Goal: Transaction & Acquisition: Subscribe to service/newsletter

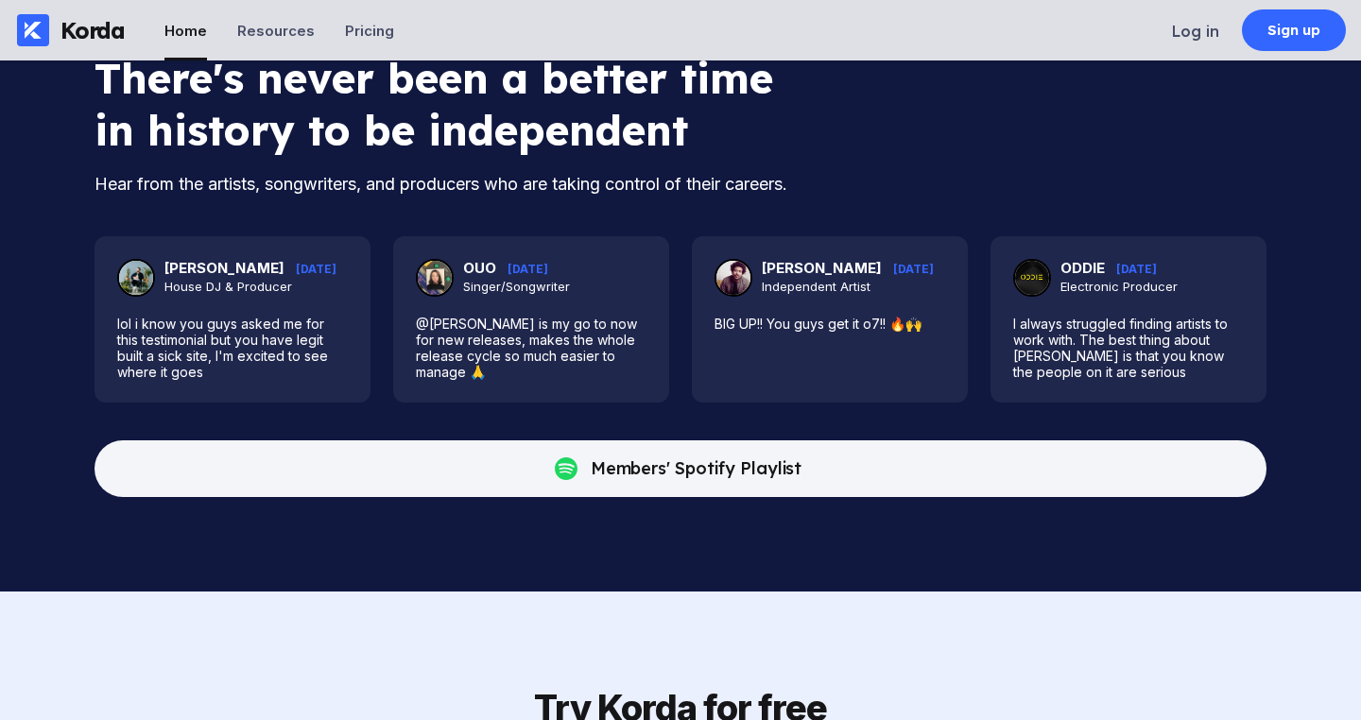
scroll to position [333, 0]
click at [1035, 295] on img at bounding box center [1032, 278] width 34 height 34
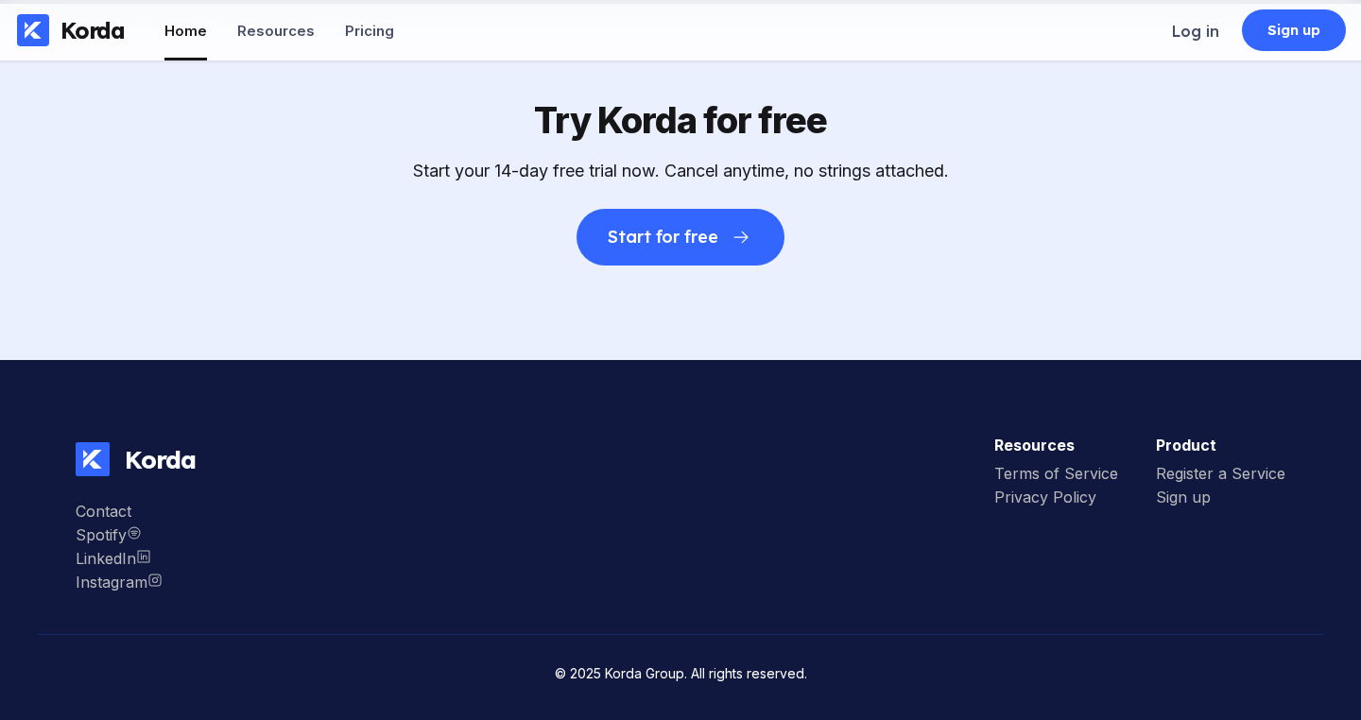
scroll to position [5262, 0]
click at [1042, 483] on div "Terms of Service" at bounding box center [1056, 473] width 124 height 19
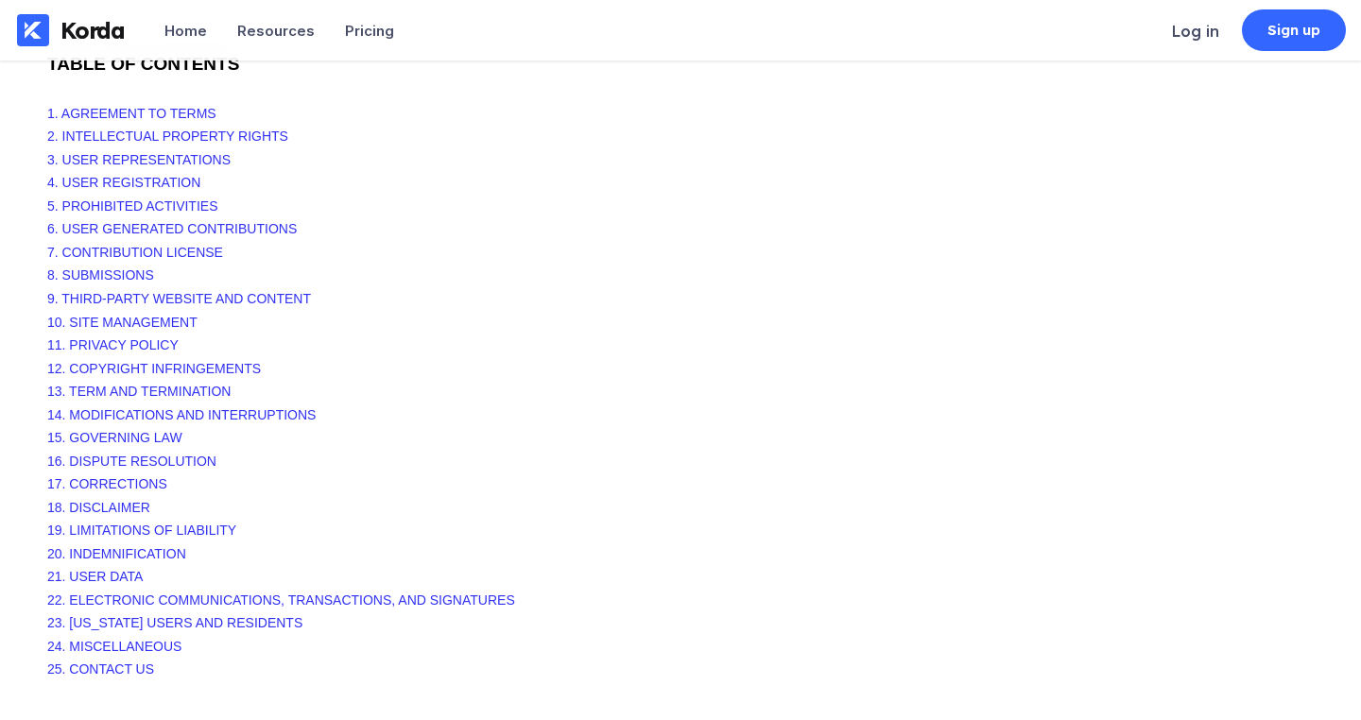
scroll to position [186, 0]
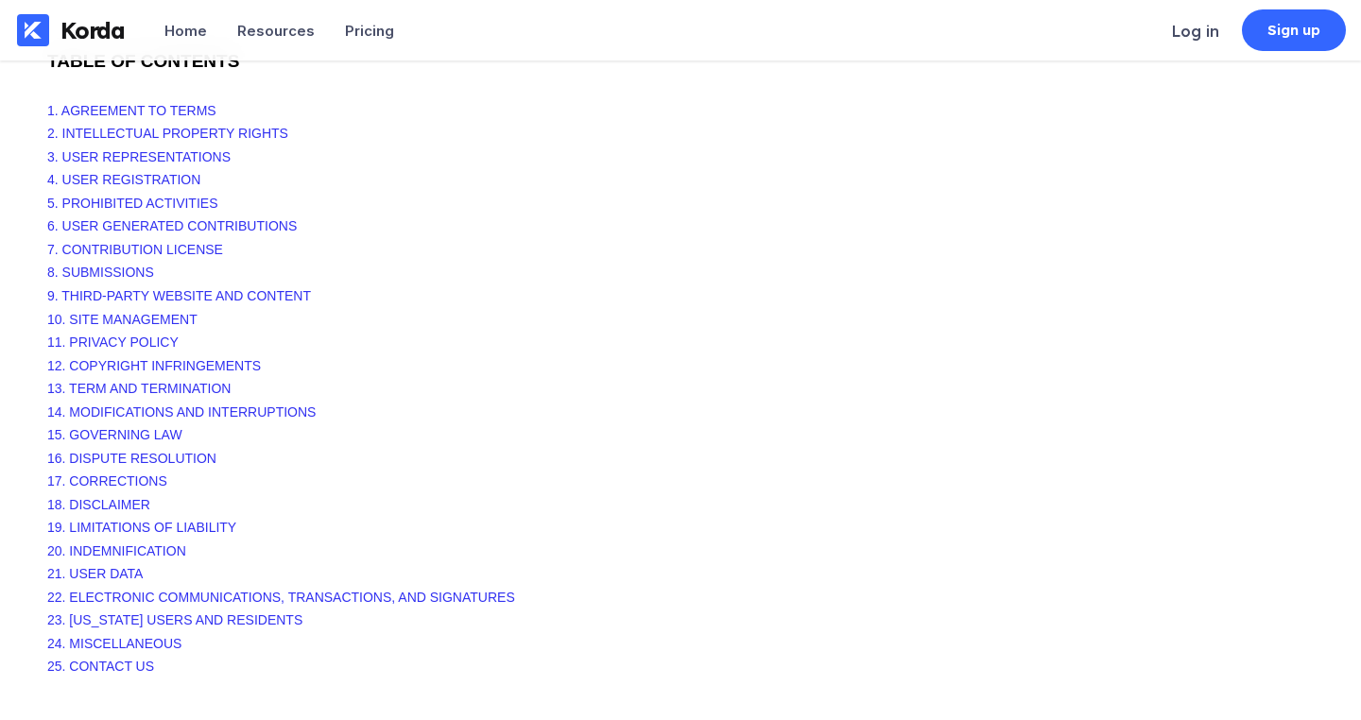
click at [225, 290] on span "9. THIRD-PARTY WEBSITE AND CONTENT" at bounding box center [179, 295] width 264 height 15
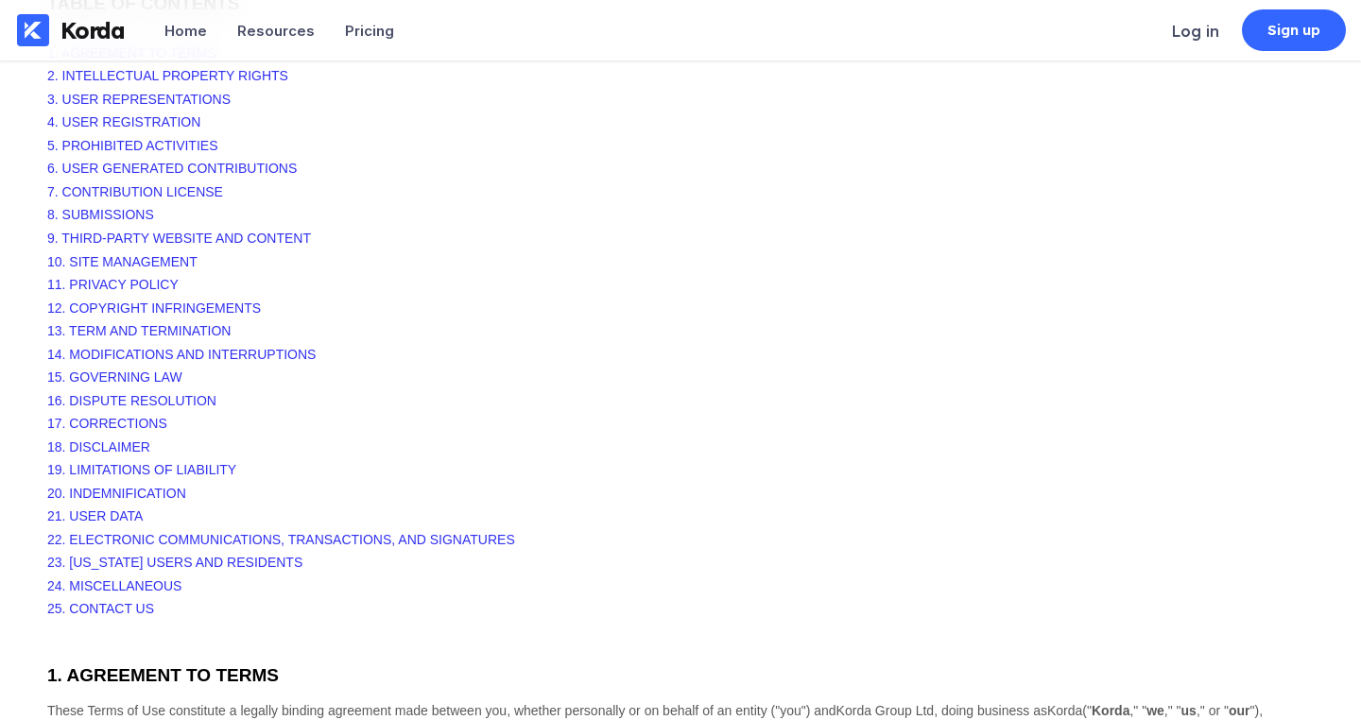
scroll to position [237, 0]
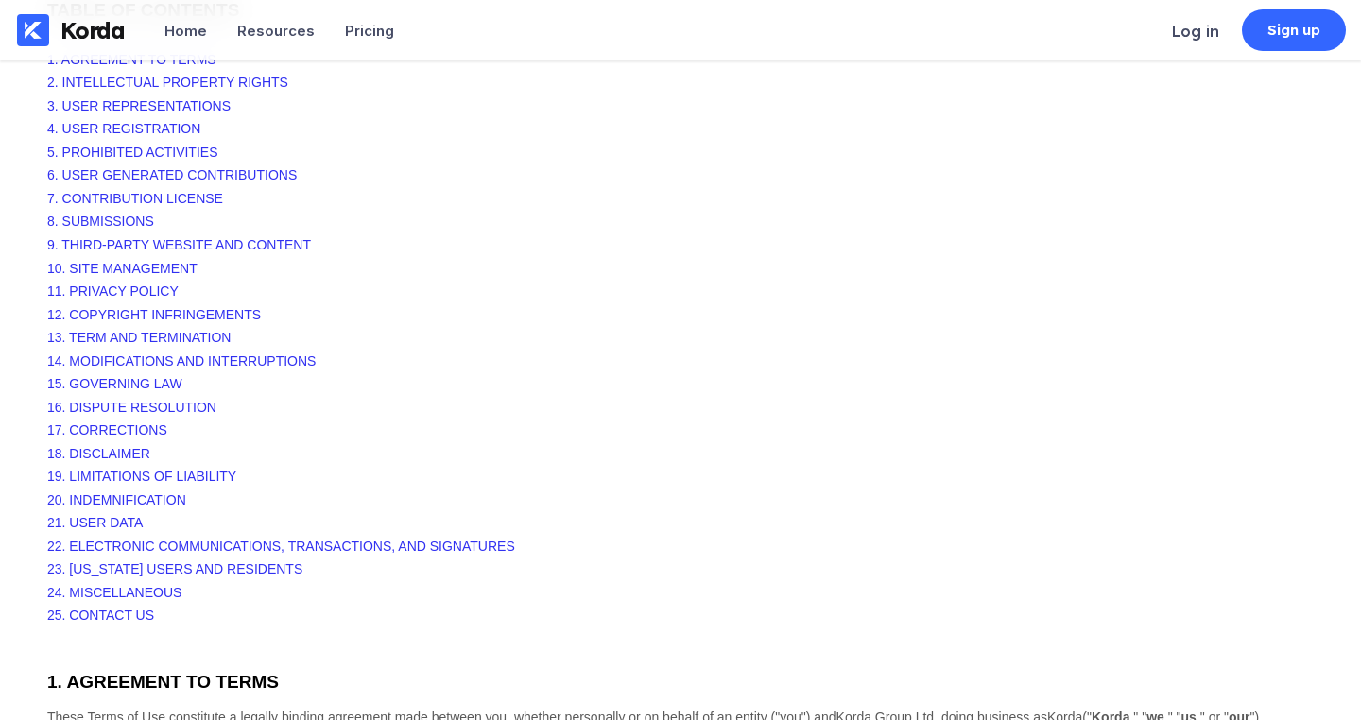
click at [212, 308] on span "12. COPYRIGHT INFRINGEMENTS" at bounding box center [154, 314] width 214 height 15
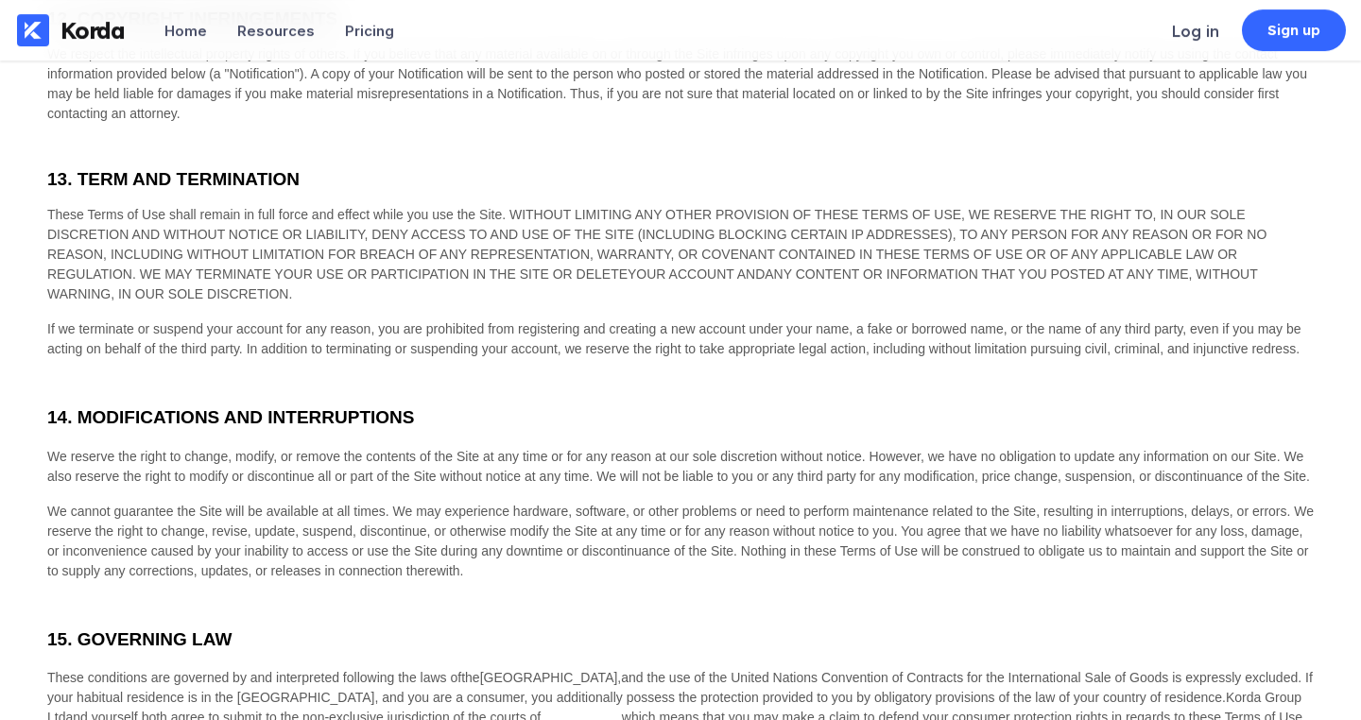
scroll to position [4364, 0]
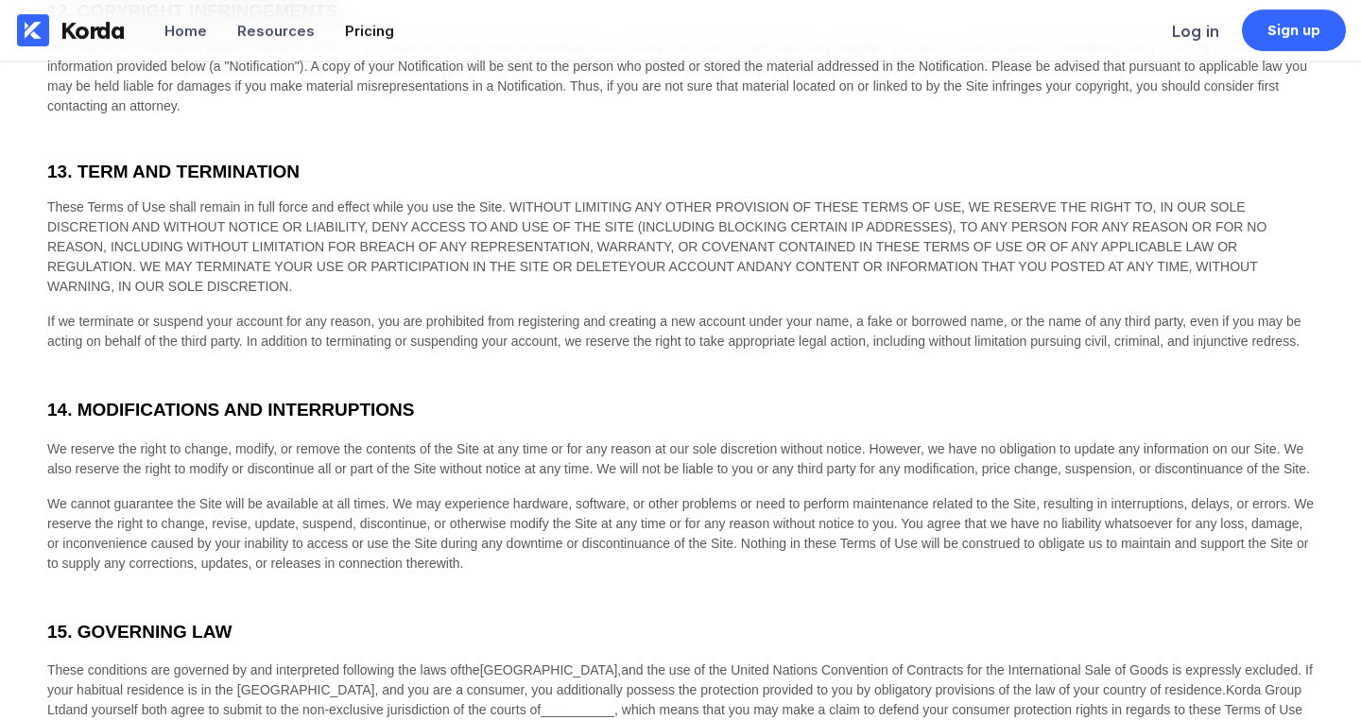
click at [359, 21] on li "Pricing" at bounding box center [369, 30] width 49 height 60
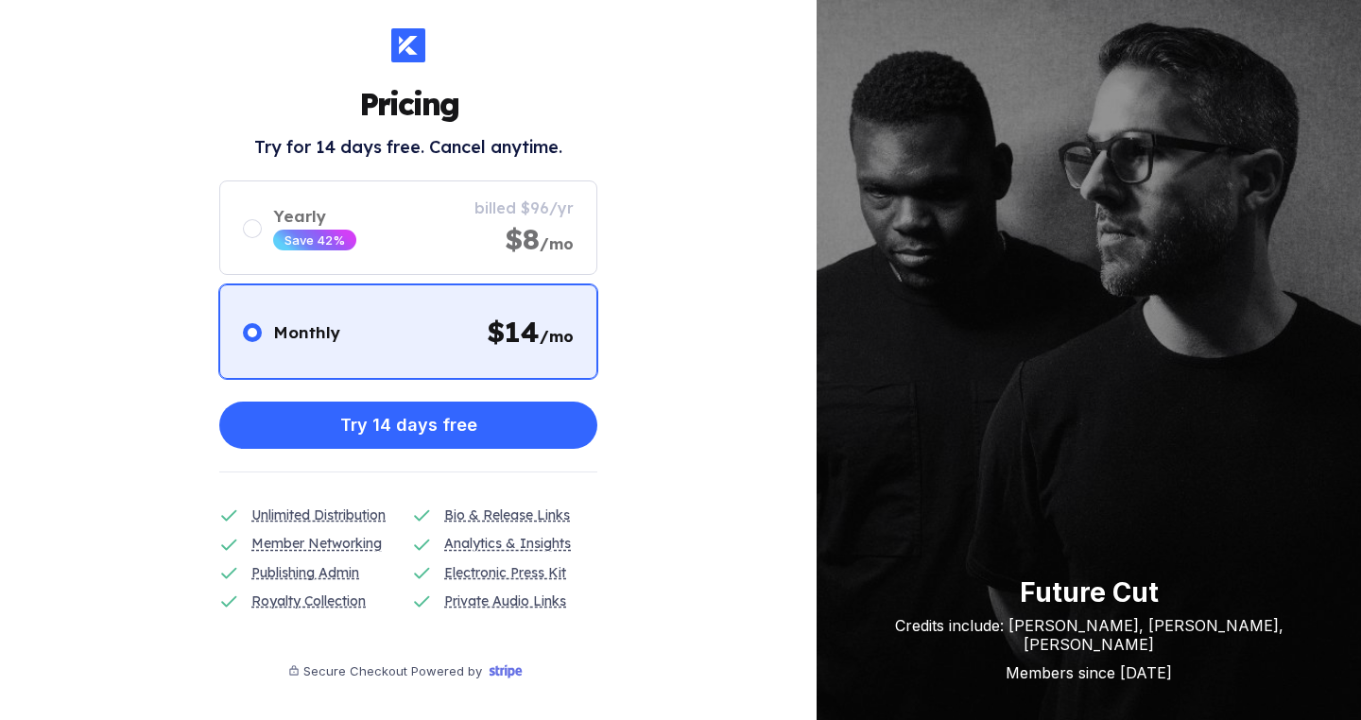
scroll to position [28, 0]
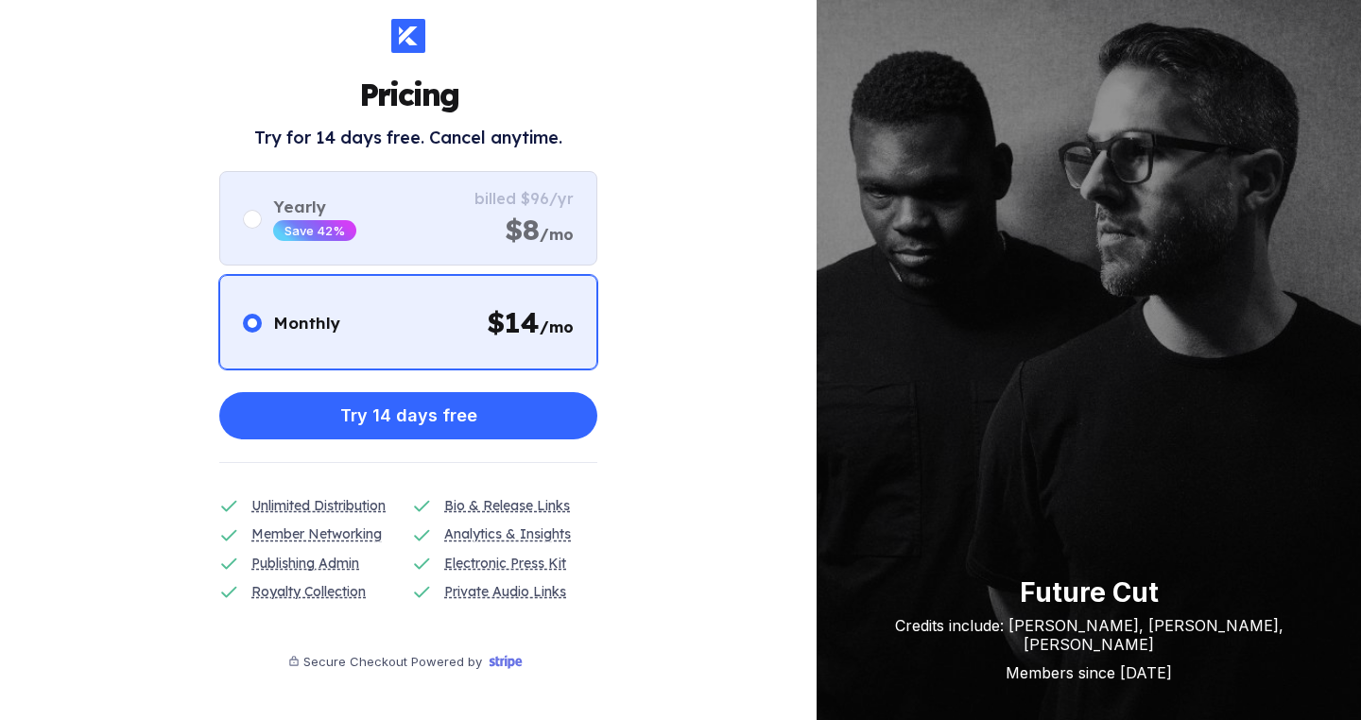
click at [528, 261] on div "Yearly Save 42% billed $96/yr $8 /mo" at bounding box center [408, 218] width 378 height 95
radio input "false"
radio input "true"
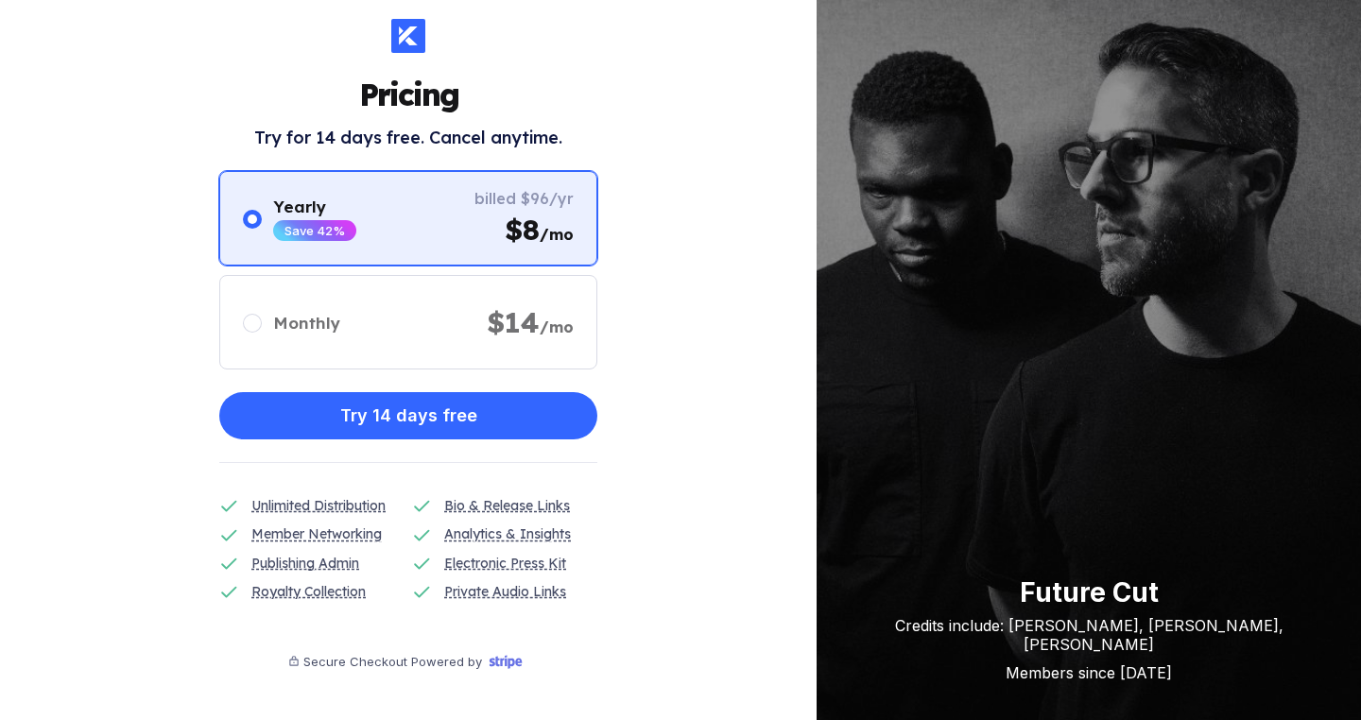
scroll to position [0, 0]
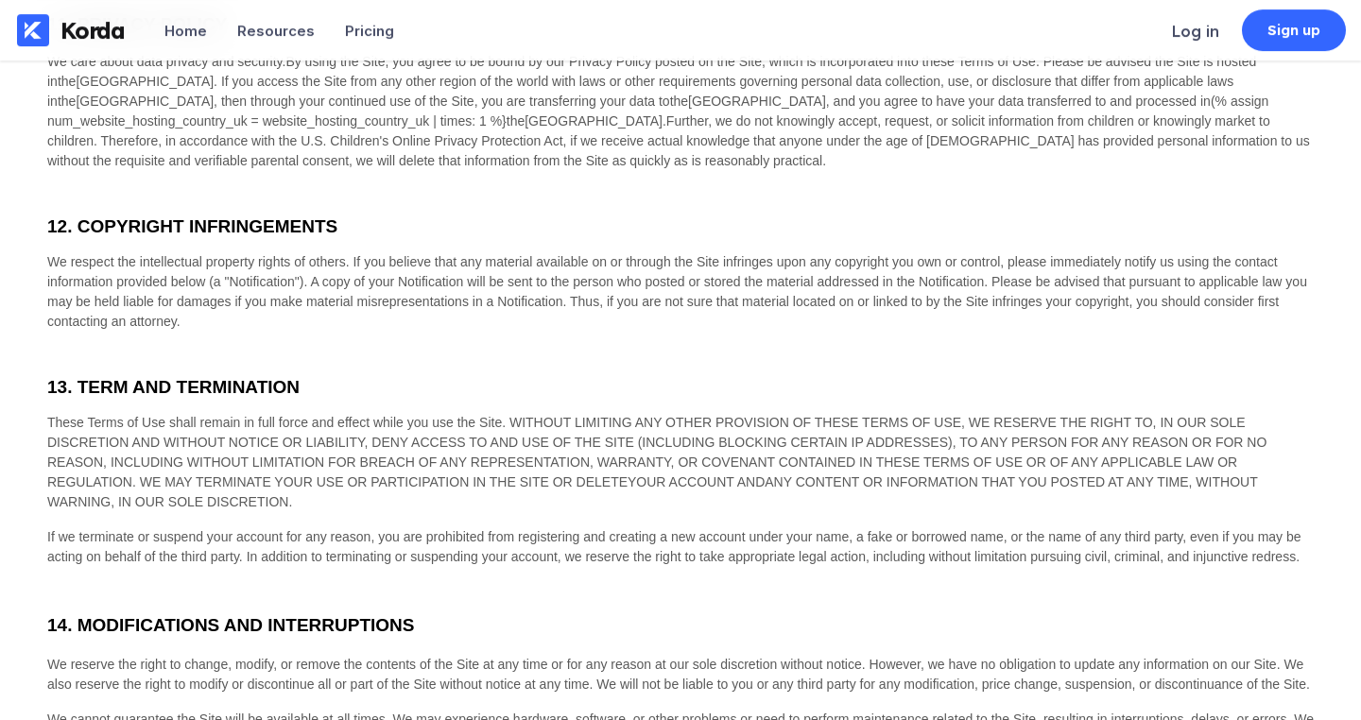
scroll to position [4087, 0]
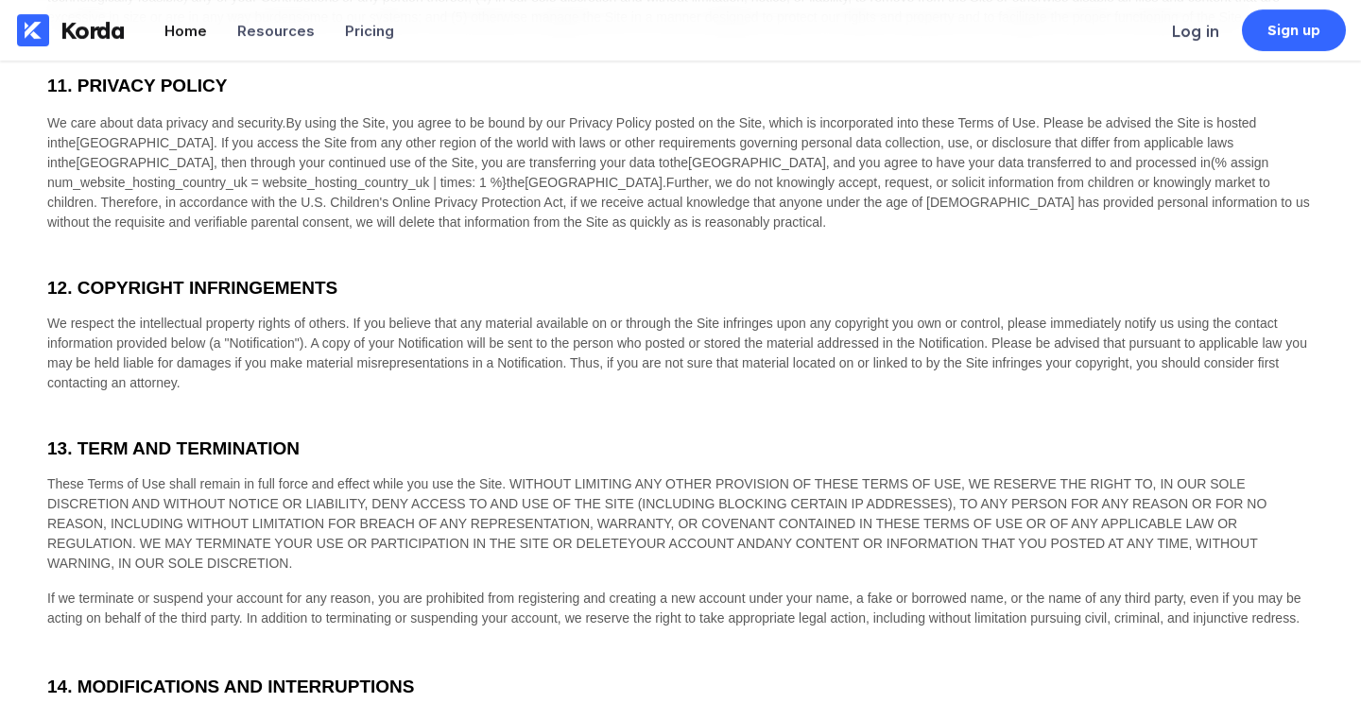
click at [179, 28] on div "Home" at bounding box center [185, 31] width 43 height 18
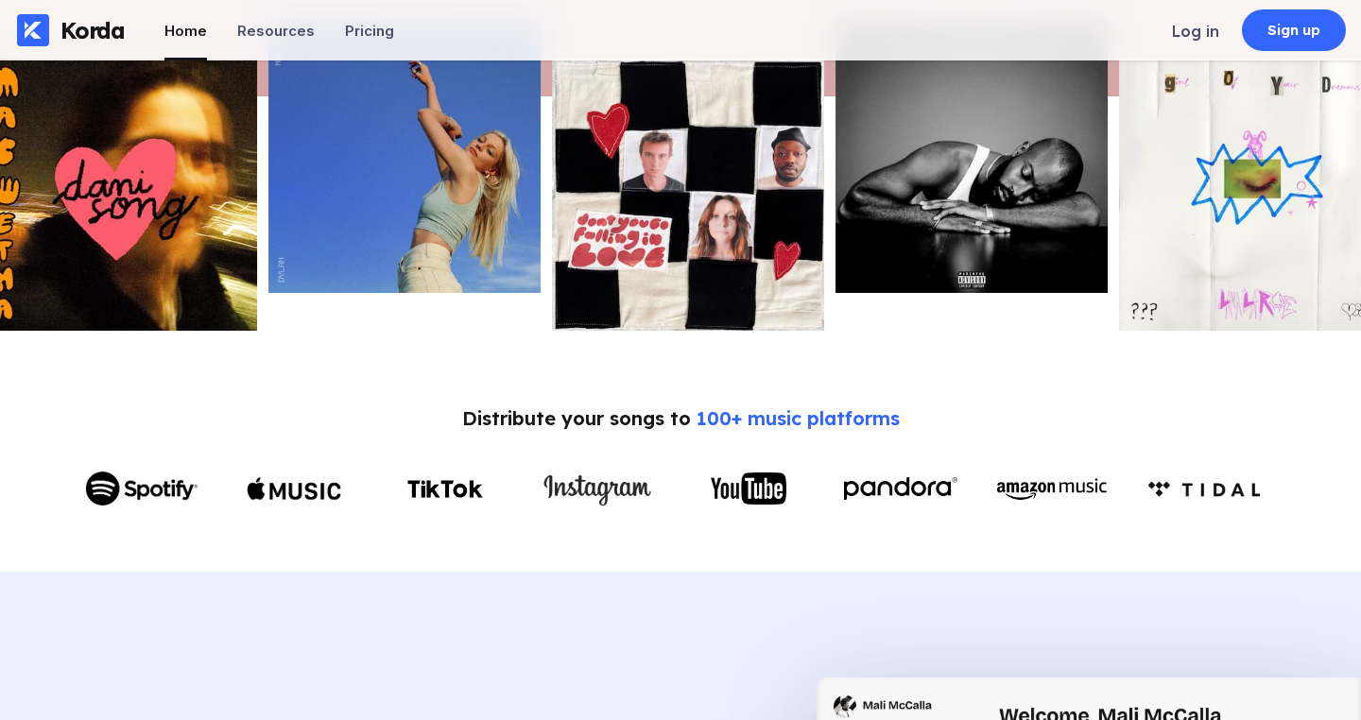
scroll to position [628, 0]
